Goal: Transaction & Acquisition: Purchase product/service

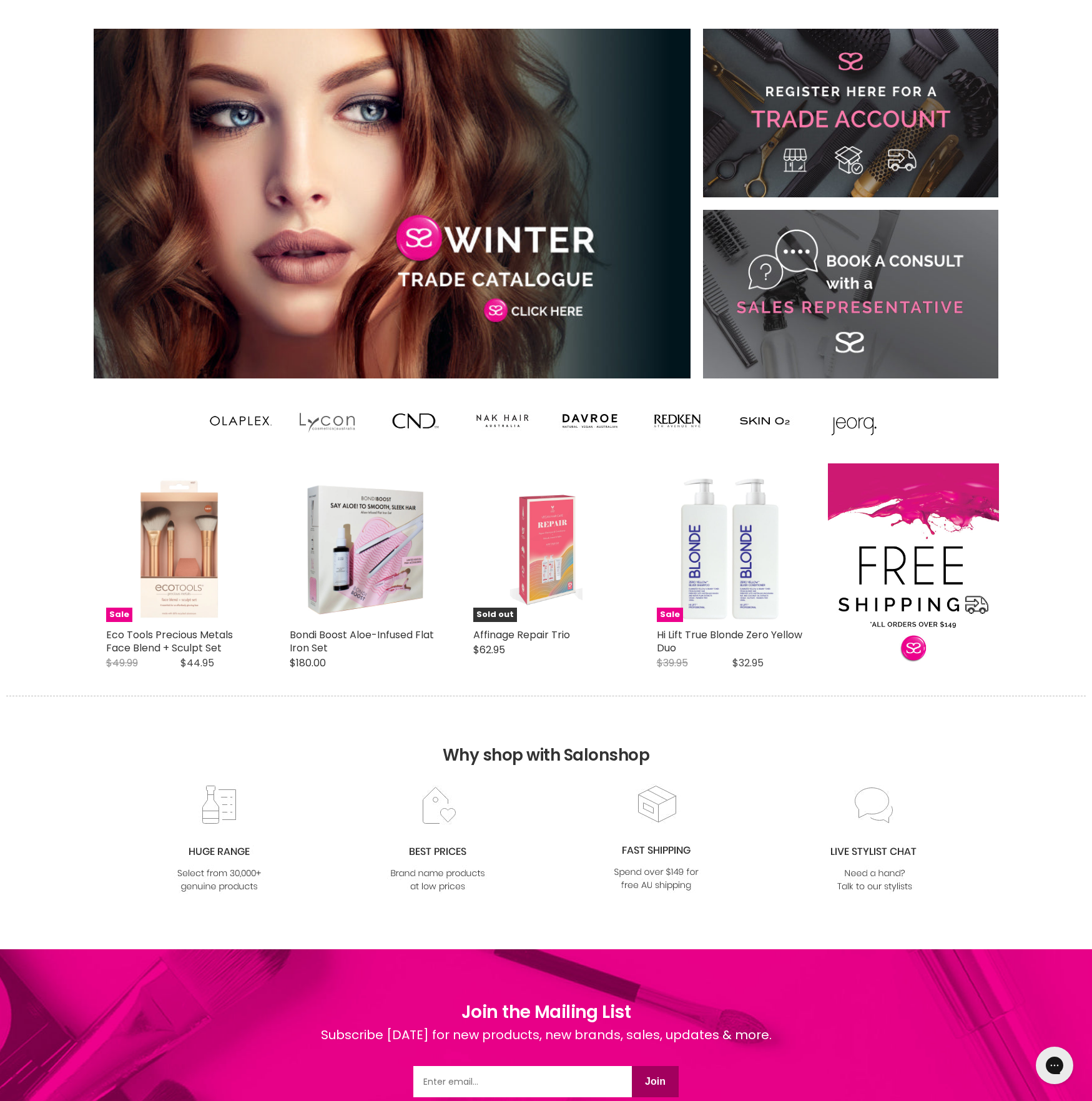
scroll to position [916, 0]
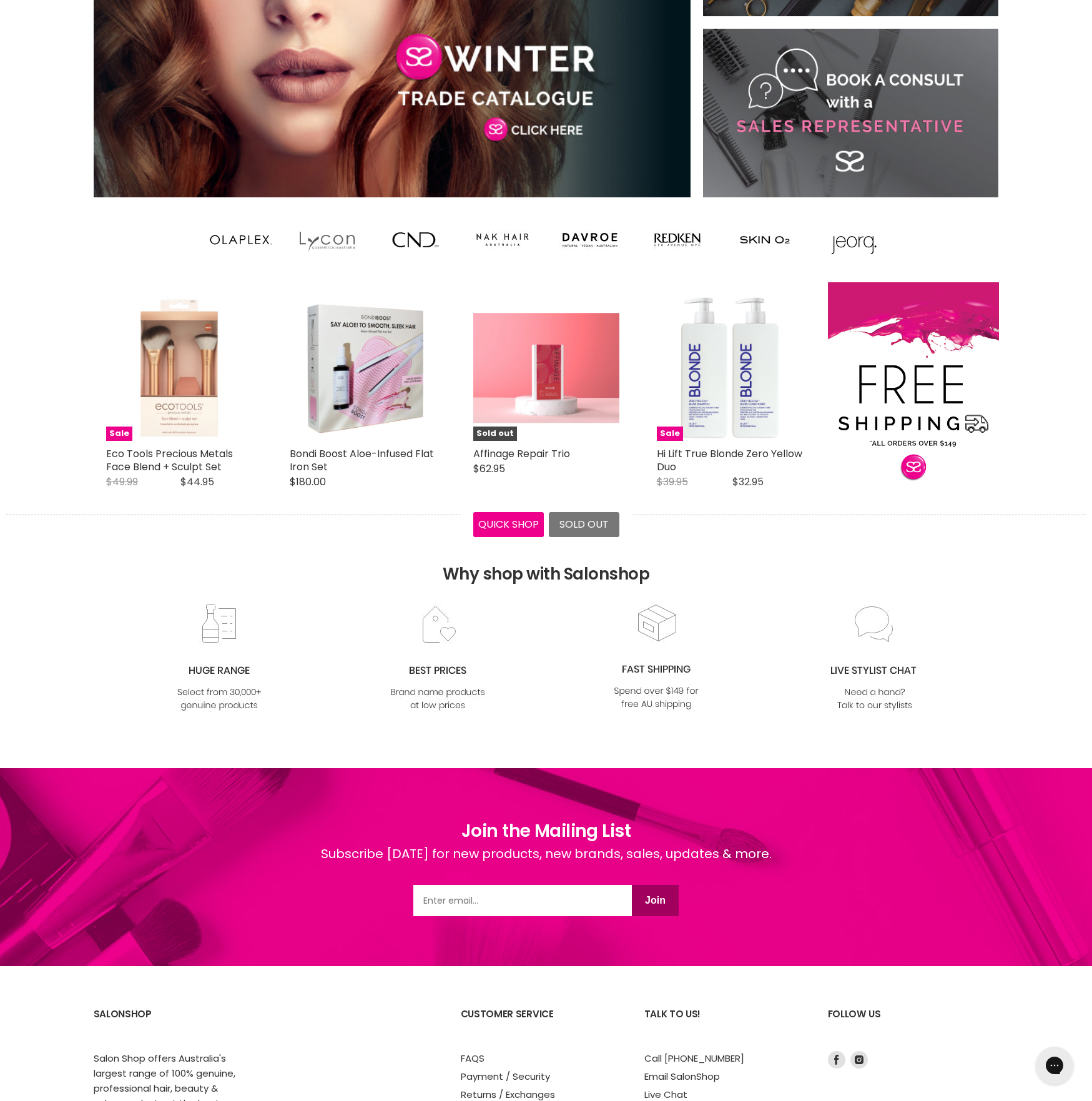
click at [544, 371] on img "Main content" at bounding box center [546, 368] width 146 height 110
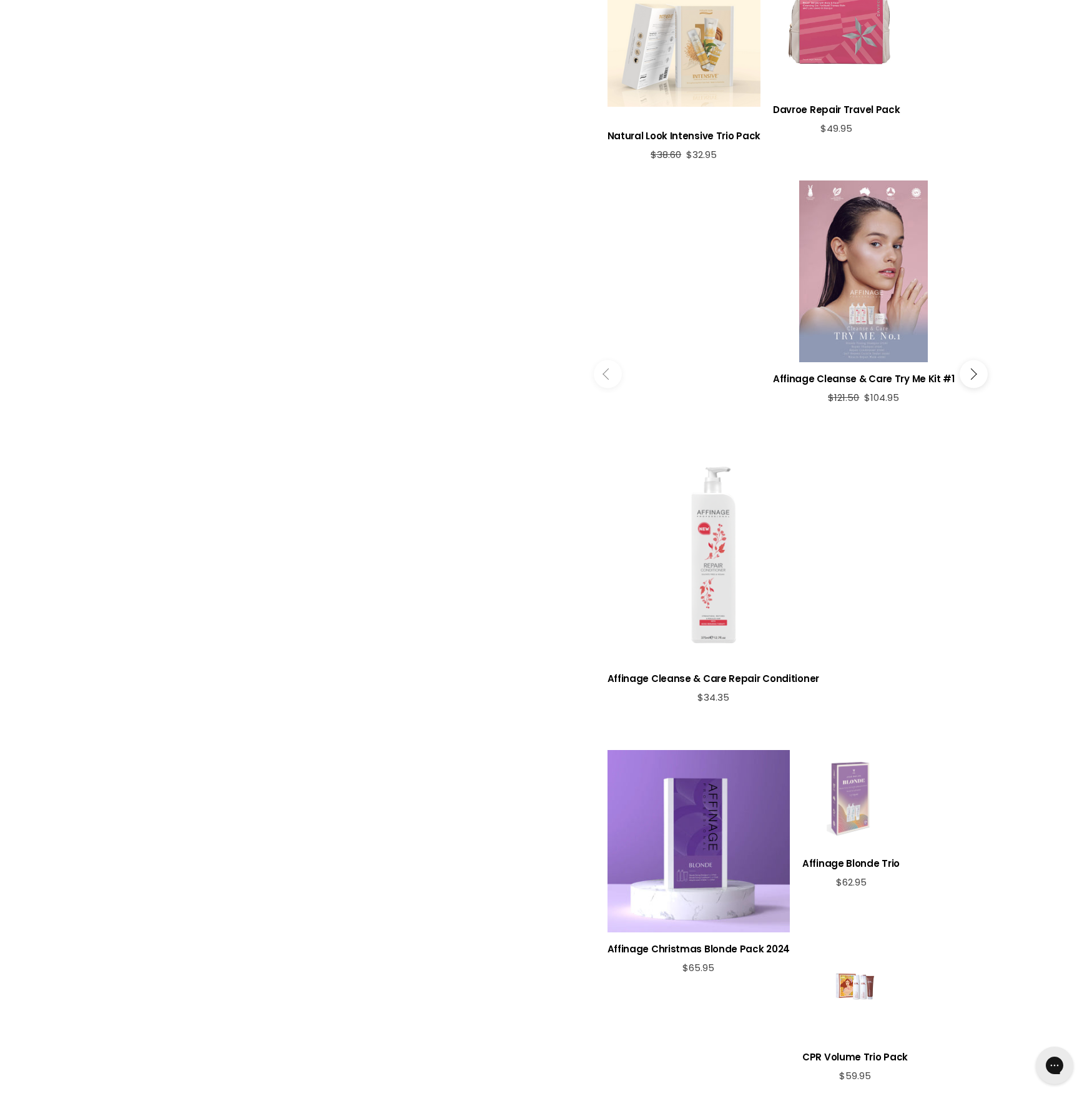
scroll to position [1076, 0]
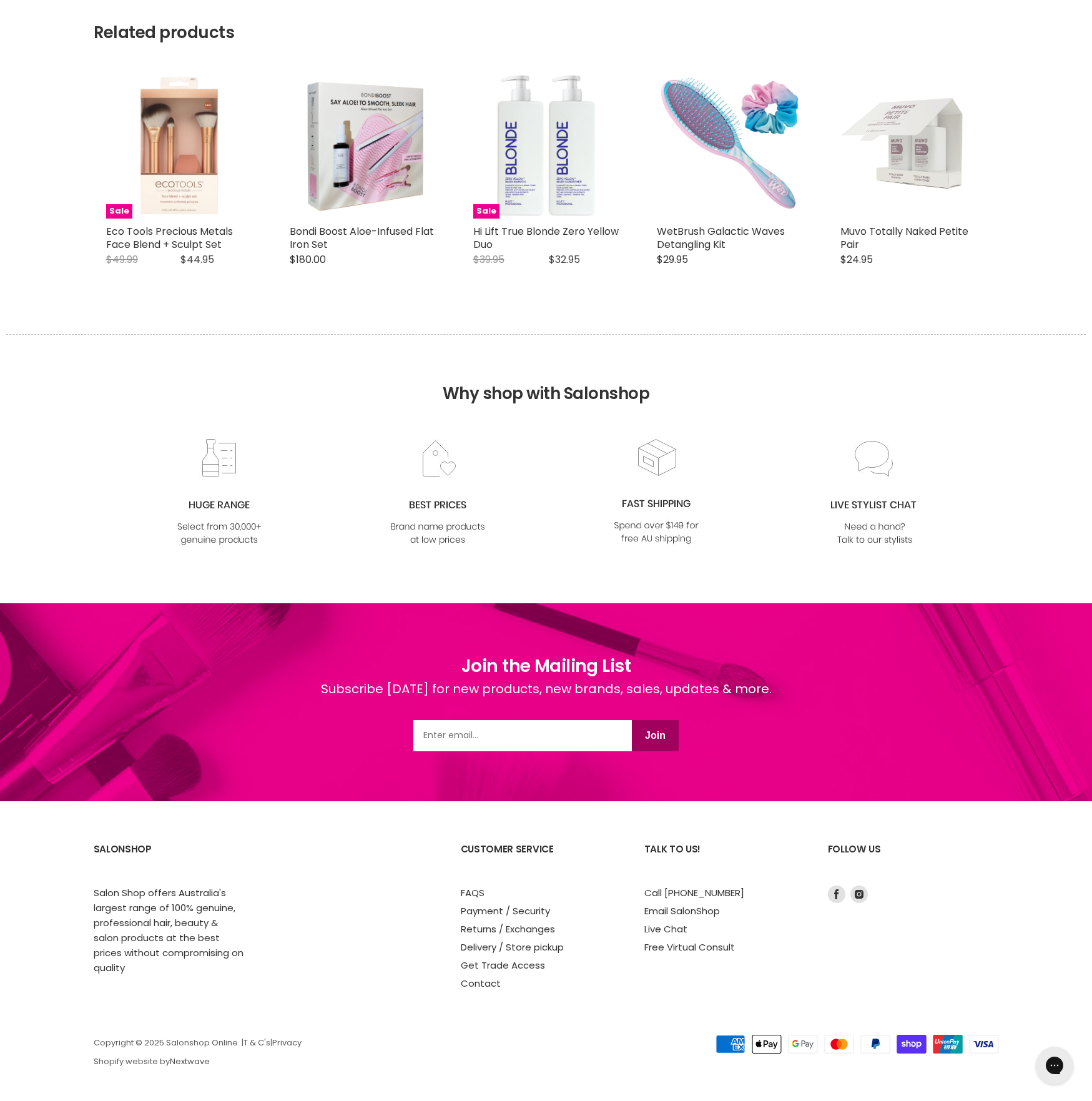
click at [191, 1063] on link "Nextwave" at bounding box center [189, 1061] width 40 height 12
